Goal: Task Accomplishment & Management: Manage account settings

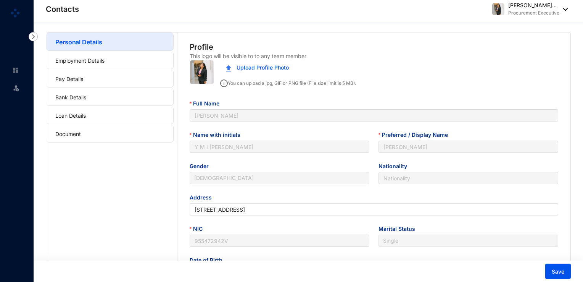
type input "[DATE]"
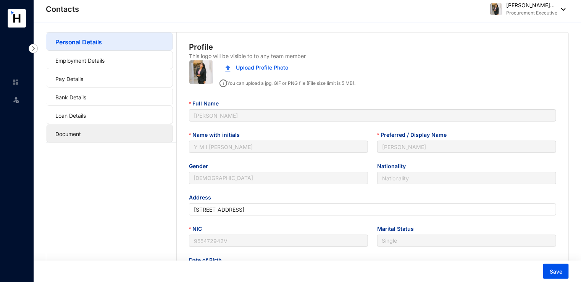
click at [81, 130] on link "Document" at bounding box center [68, 133] width 26 height 6
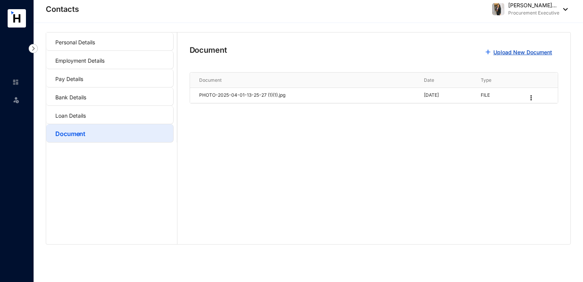
click at [517, 52] on link "Upload New Document" at bounding box center [522, 52] width 59 height 6
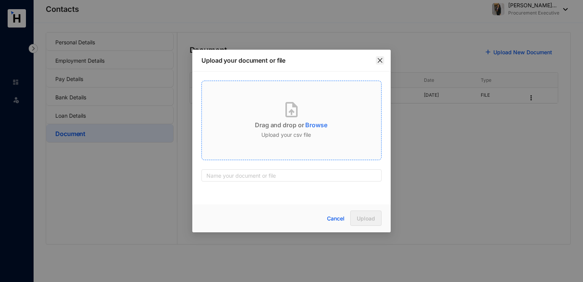
click at [380, 62] on icon "close" at bounding box center [380, 60] width 6 height 6
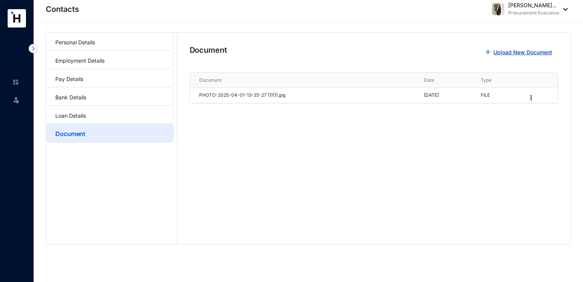
click at [531, 52] on link "Upload New Document" at bounding box center [522, 52] width 59 height 6
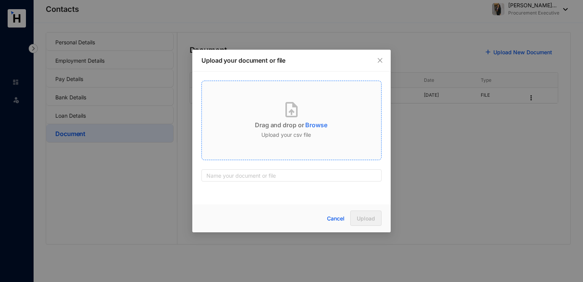
click at [320, 128] on p "Browse" at bounding box center [316, 123] width 22 height 12
type input "A L Certificate"
click at [369, 223] on button "Upload" at bounding box center [365, 217] width 31 height 15
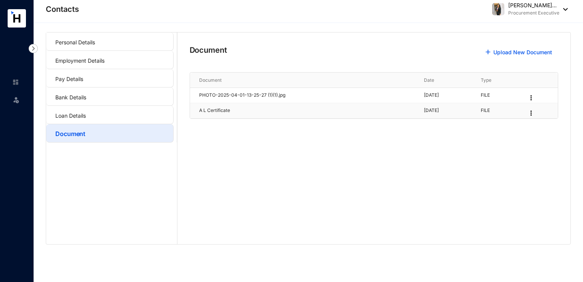
click at [535, 111] on img at bounding box center [531, 113] width 8 height 8
click at [505, 140] on p "Delete" at bounding box center [501, 141] width 63 height 15
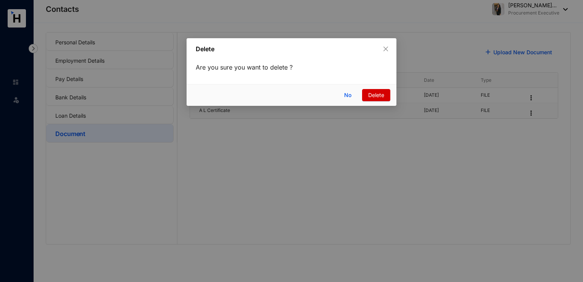
click at [372, 92] on span "Delete" at bounding box center [376, 95] width 16 height 8
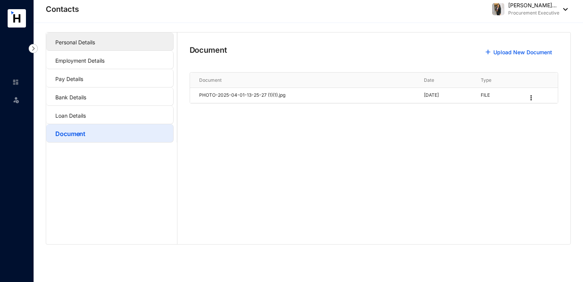
click at [95, 43] on link "Personal Details" at bounding box center [75, 42] width 40 height 6
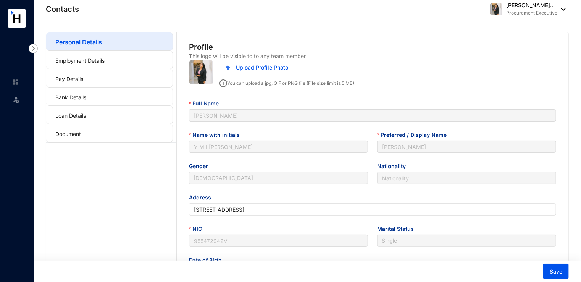
type input "[DATE]"
click at [15, 84] on img at bounding box center [15, 82] width 7 height 7
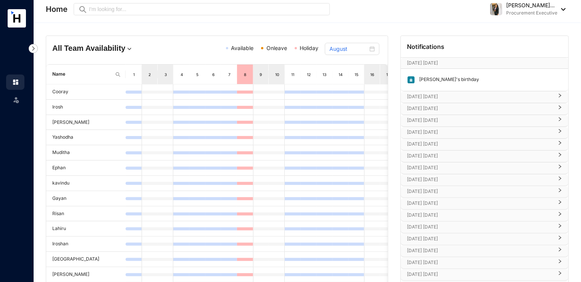
click at [454, 95] on p "[DATE] [DATE]" at bounding box center [480, 97] width 146 height 8
click at [447, 129] on p "[DATE] [DATE]" at bounding box center [480, 131] width 146 height 8
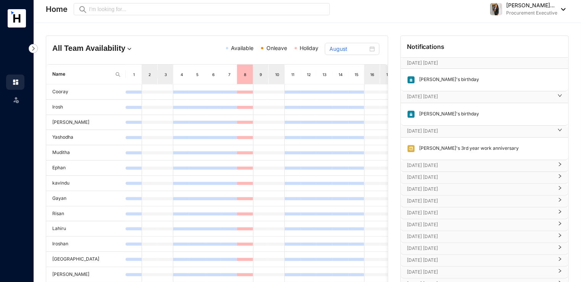
click at [9, 98] on div "Leave" at bounding box center [15, 98] width 18 height 17
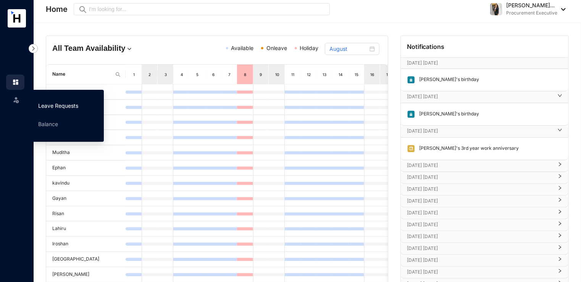
click at [65, 105] on link "Leave Requests" at bounding box center [58, 105] width 40 height 6
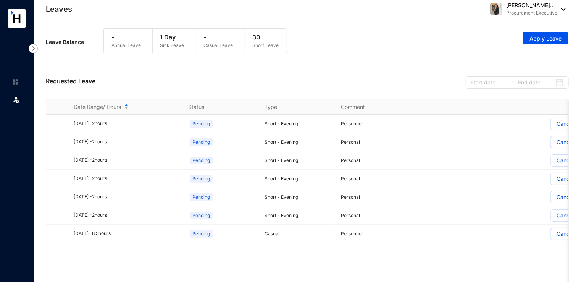
click at [13, 81] on img at bounding box center [15, 82] width 7 height 7
